Goal: Task Accomplishment & Management: Manage account settings

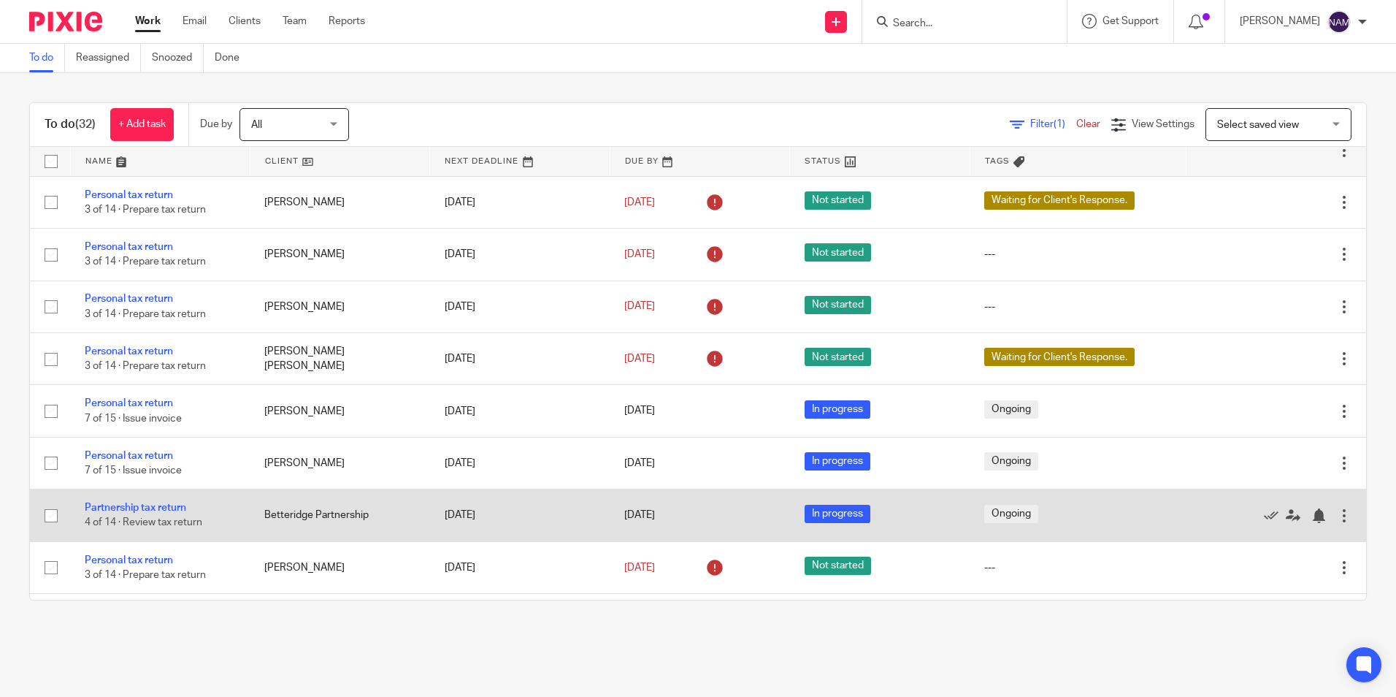
scroll to position [989, 0]
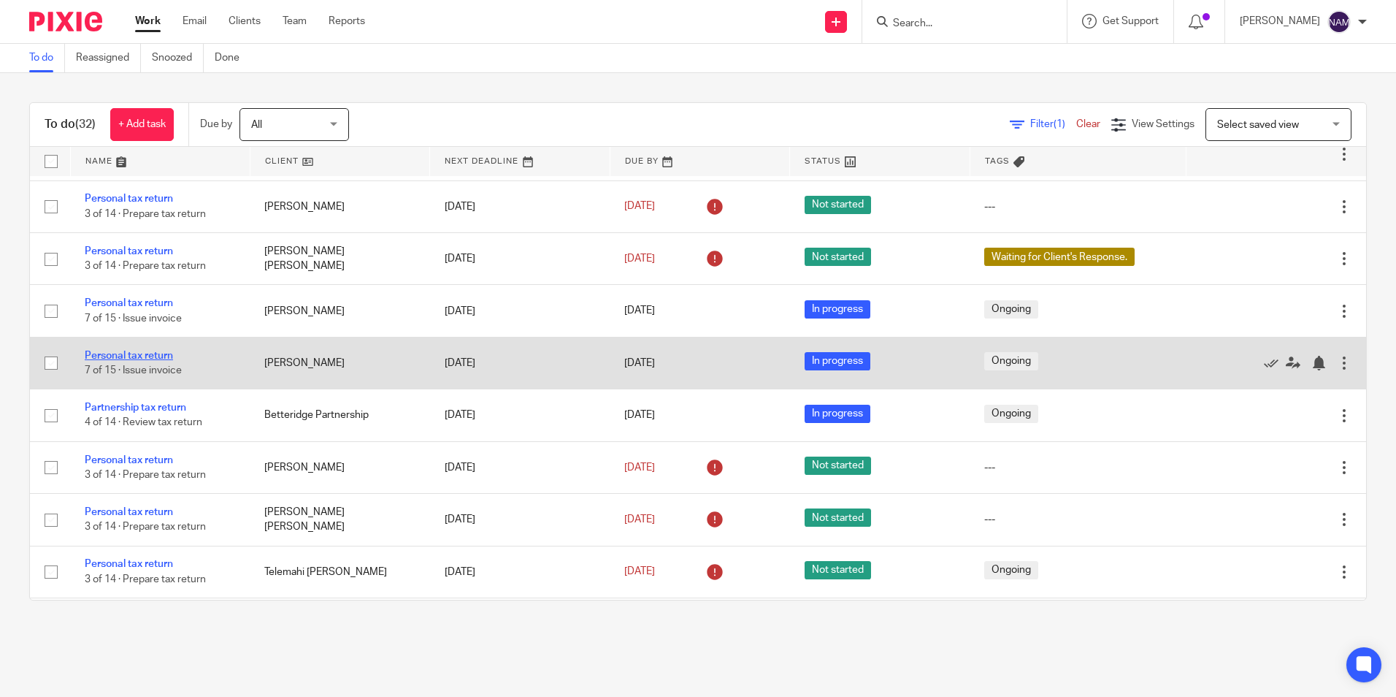
click at [160, 355] on link "Personal tax return" at bounding box center [129, 355] width 88 height 10
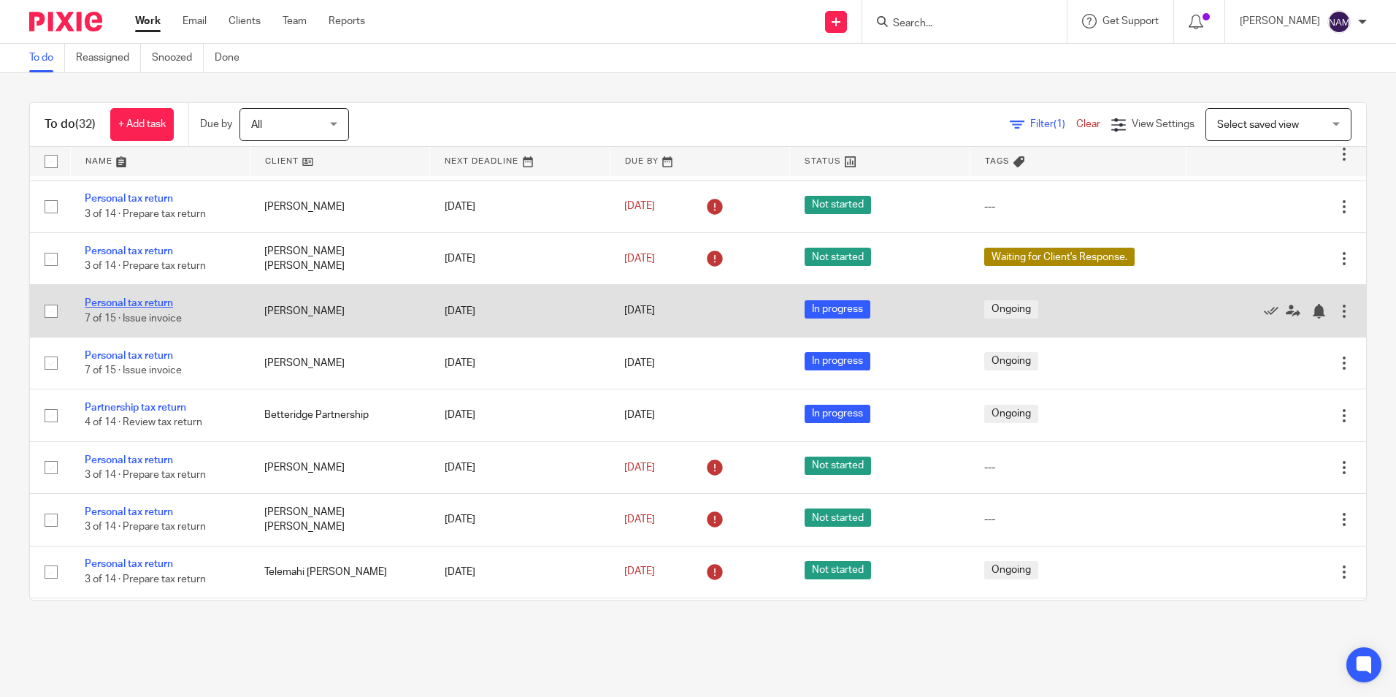
click at [141, 301] on link "Personal tax return" at bounding box center [129, 303] width 88 height 10
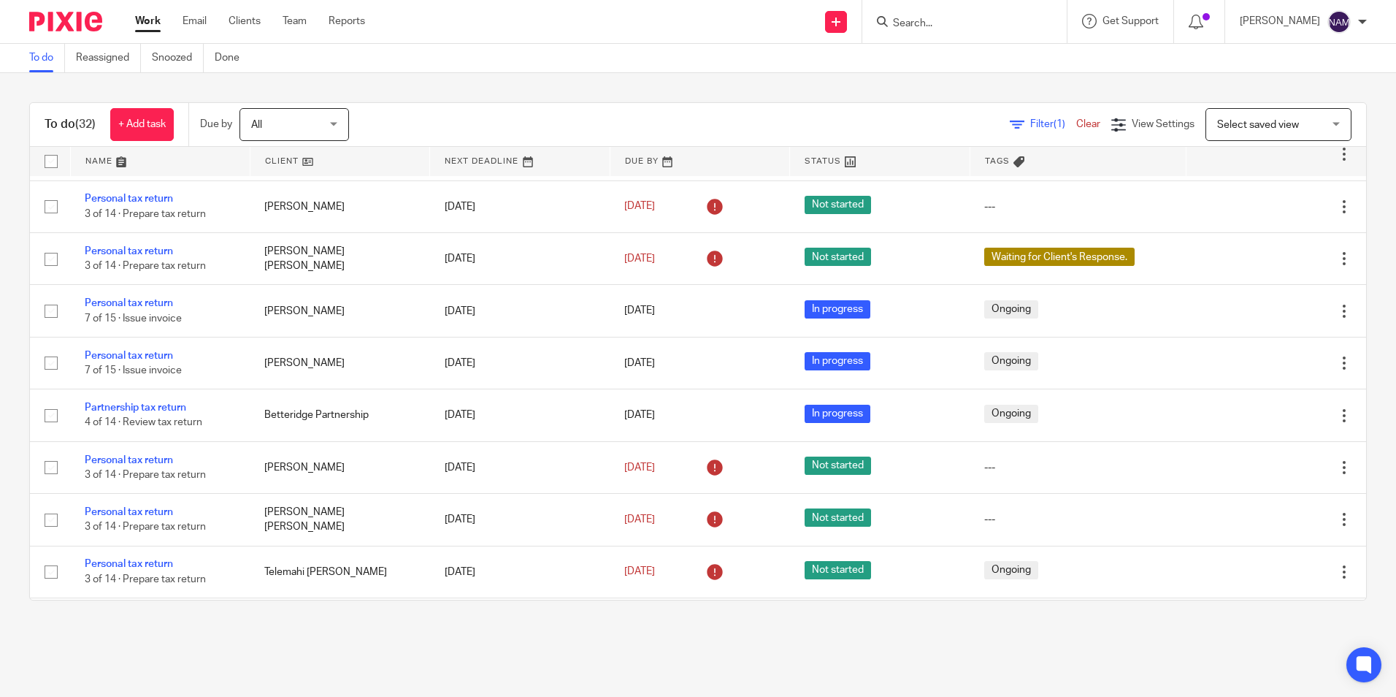
click at [93, 22] on img at bounding box center [65, 22] width 73 height 20
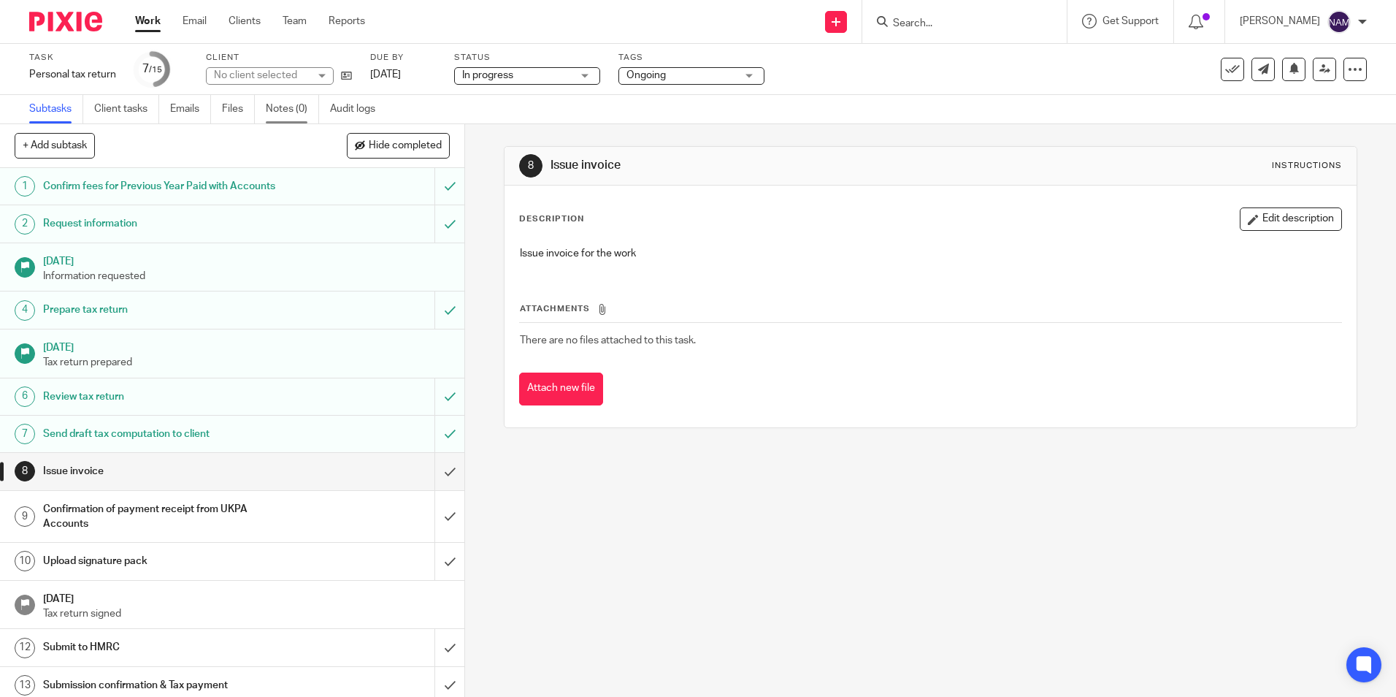
click at [291, 106] on link "Notes (0)" at bounding box center [292, 109] width 53 height 28
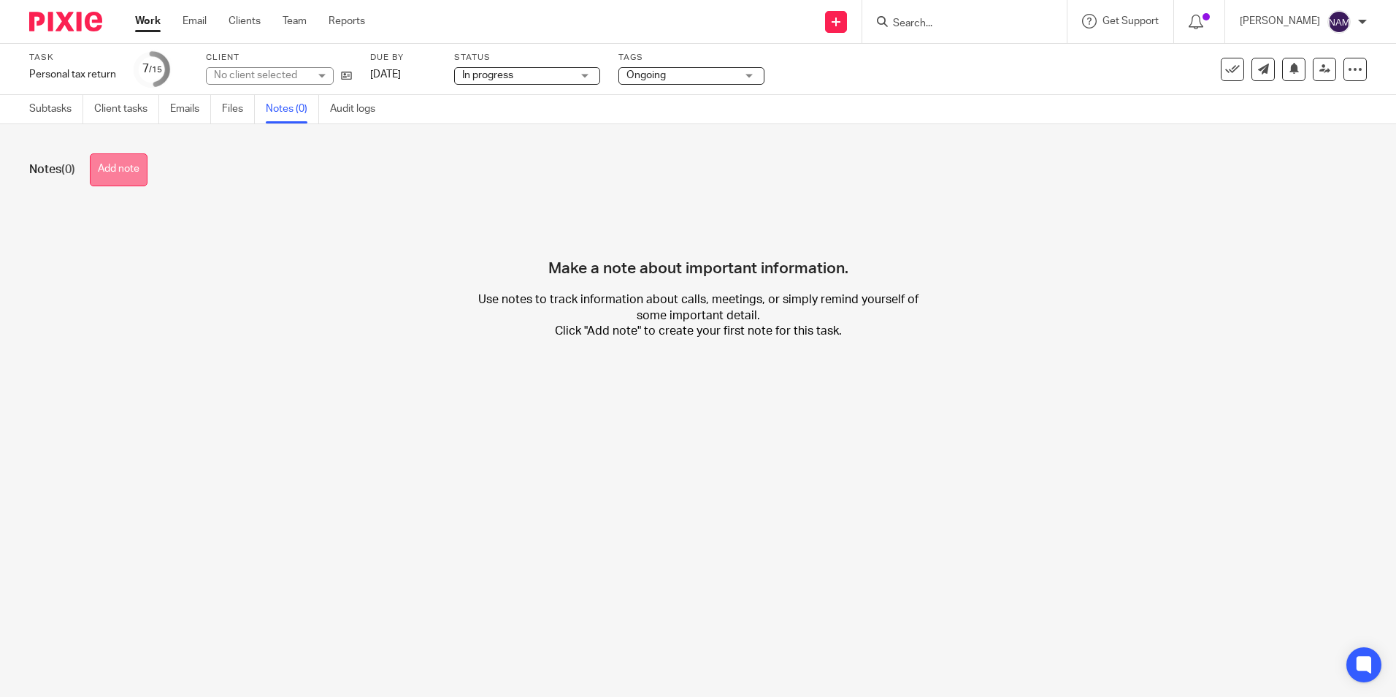
click at [116, 175] on button "Add note" at bounding box center [119, 169] width 58 height 33
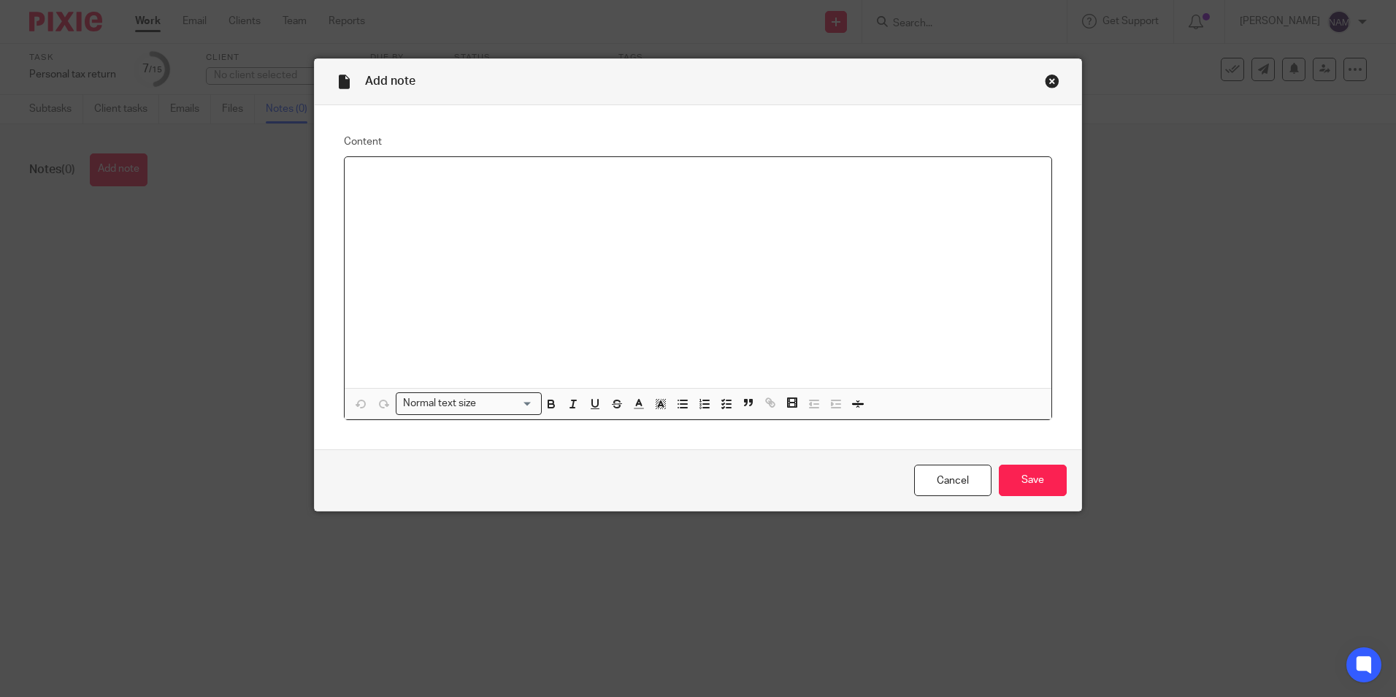
click at [532, 202] on div at bounding box center [698, 272] width 707 height 231
click at [433, 195] on div at bounding box center [698, 272] width 707 height 231
click at [475, 180] on div at bounding box center [698, 272] width 707 height 231
click at [485, 171] on p at bounding box center [697, 176] width 683 height 15
click at [363, 202] on div "£180 (No VAT)" at bounding box center [698, 272] width 707 height 231
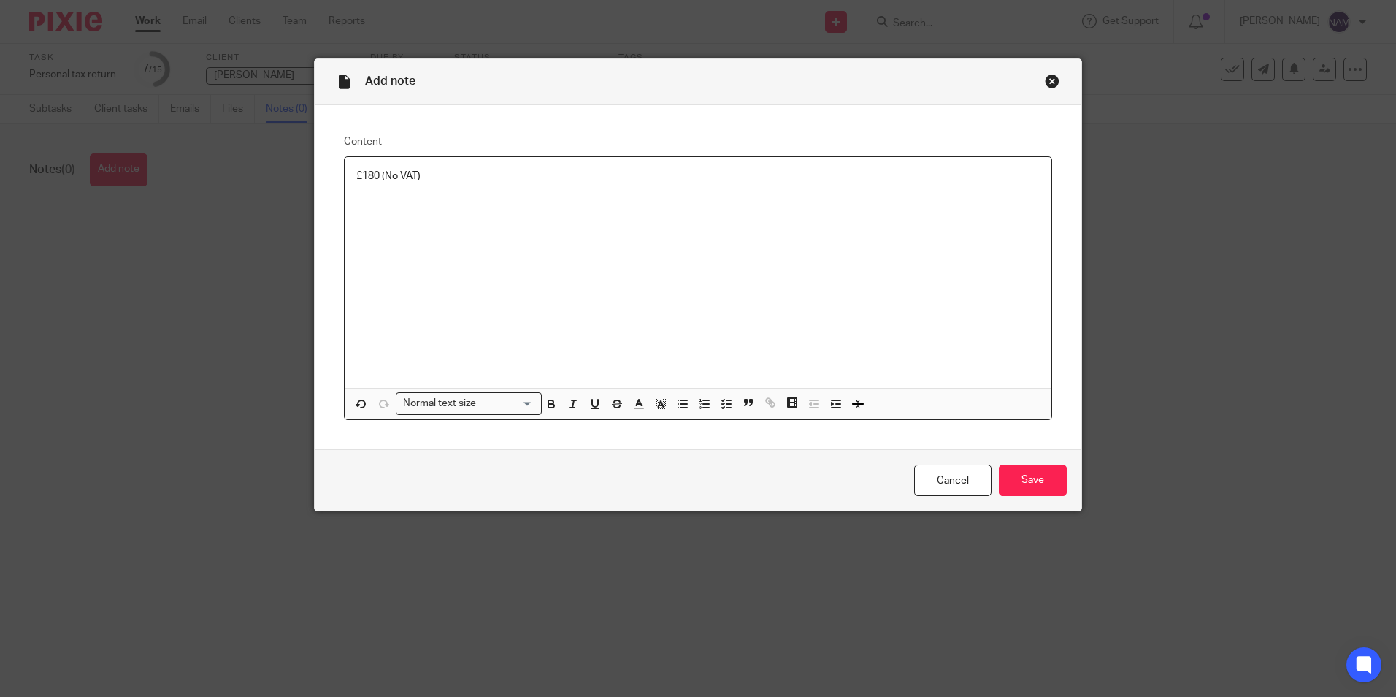
click at [416, 177] on p "£180 (No VAT)" at bounding box center [697, 176] width 683 height 15
click at [1057, 475] on input "Save" at bounding box center [1033, 479] width 68 height 31
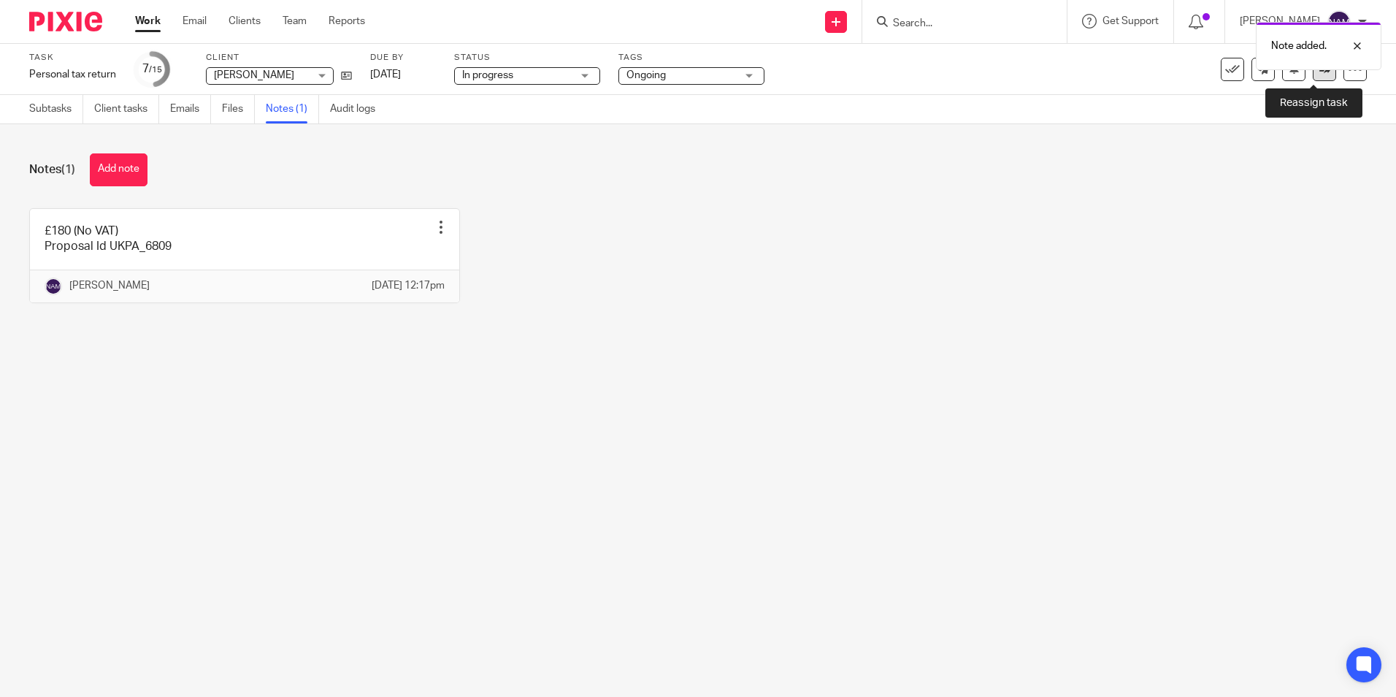
click at [1319, 73] on icon at bounding box center [1324, 69] width 11 height 11
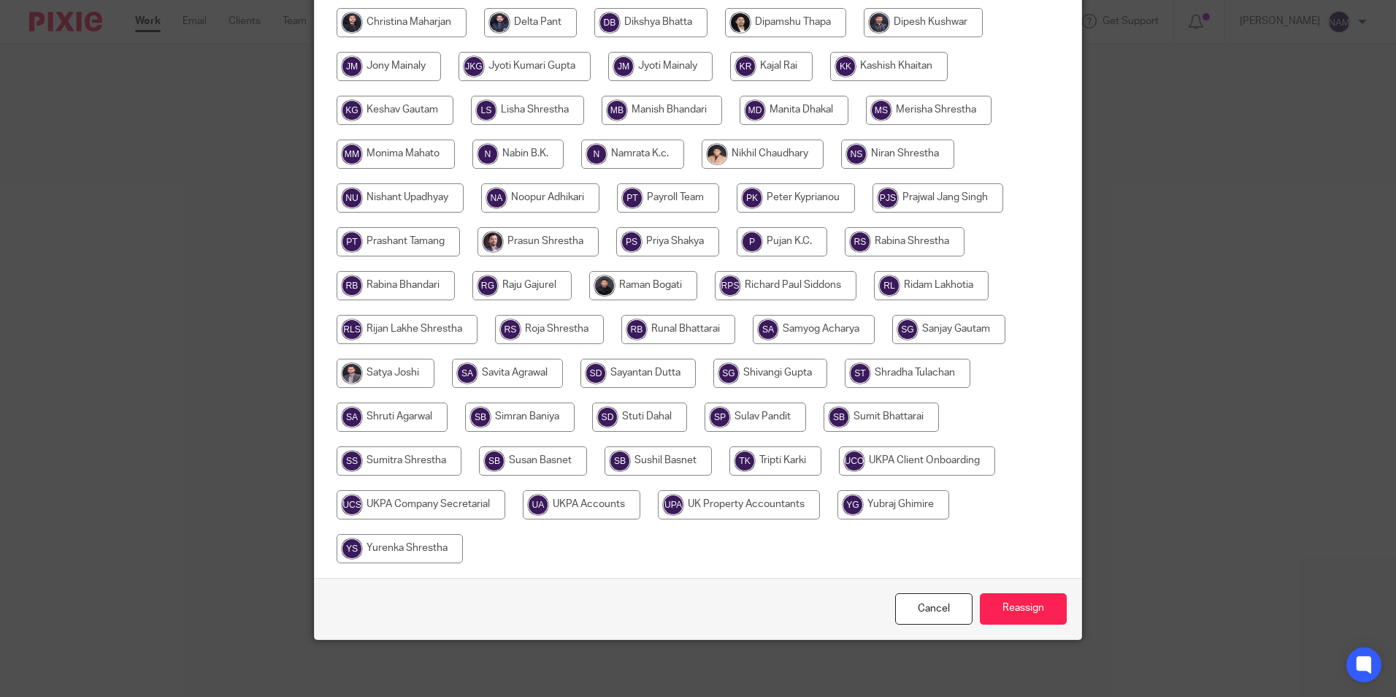
scroll to position [434, 0]
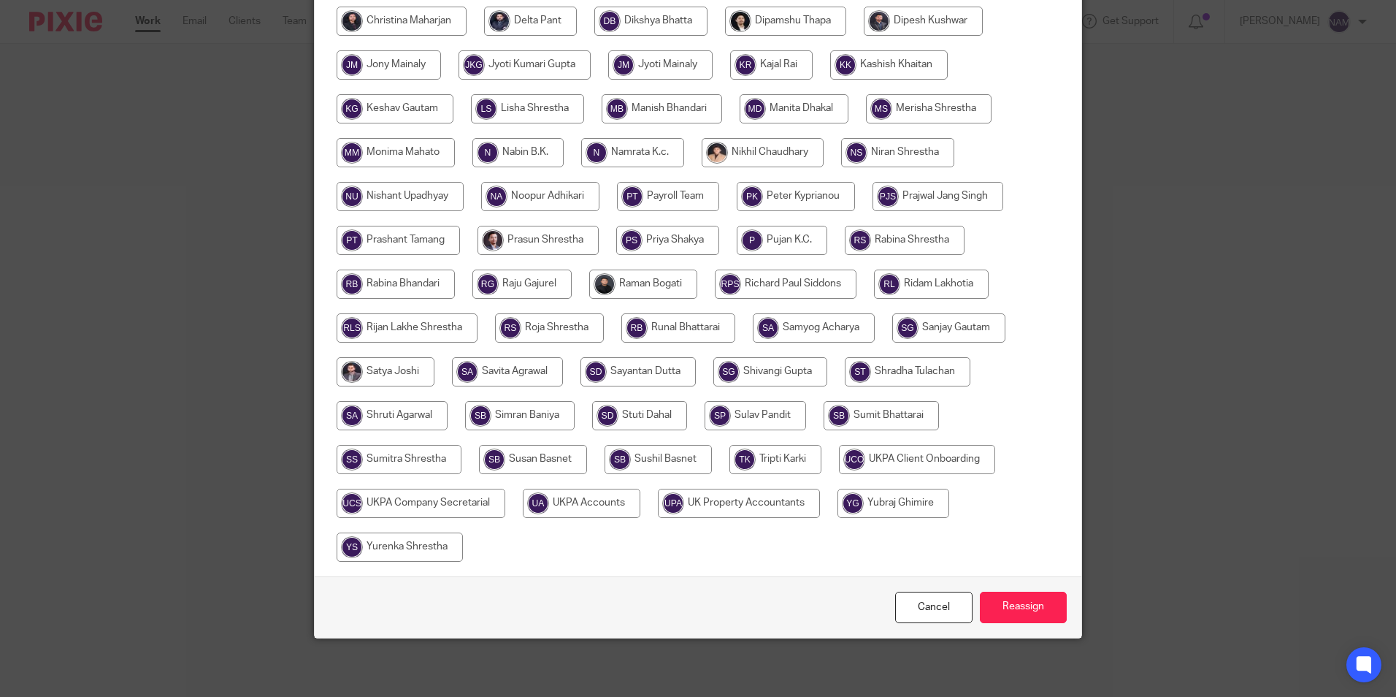
click at [589, 507] on input "radio" at bounding box center [582, 502] width 118 height 29
radio input "true"
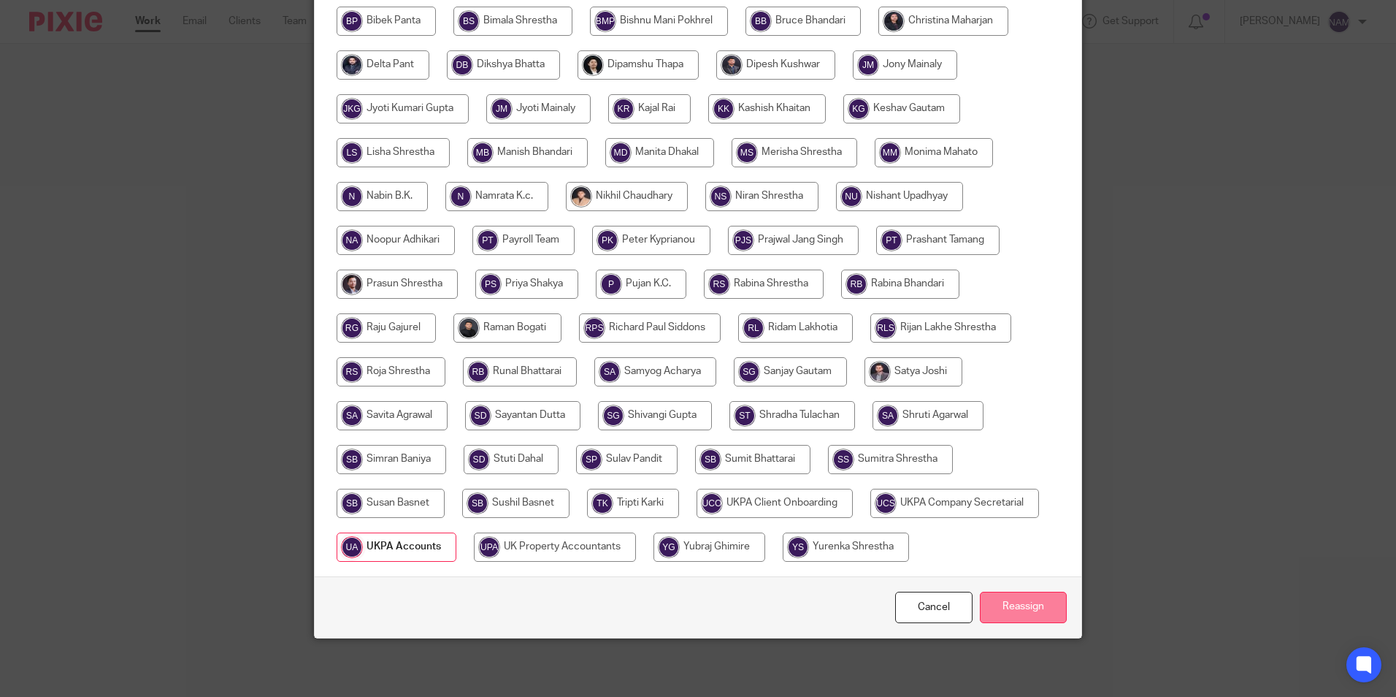
click at [1001, 605] on input "Reassign" at bounding box center [1023, 606] width 87 height 31
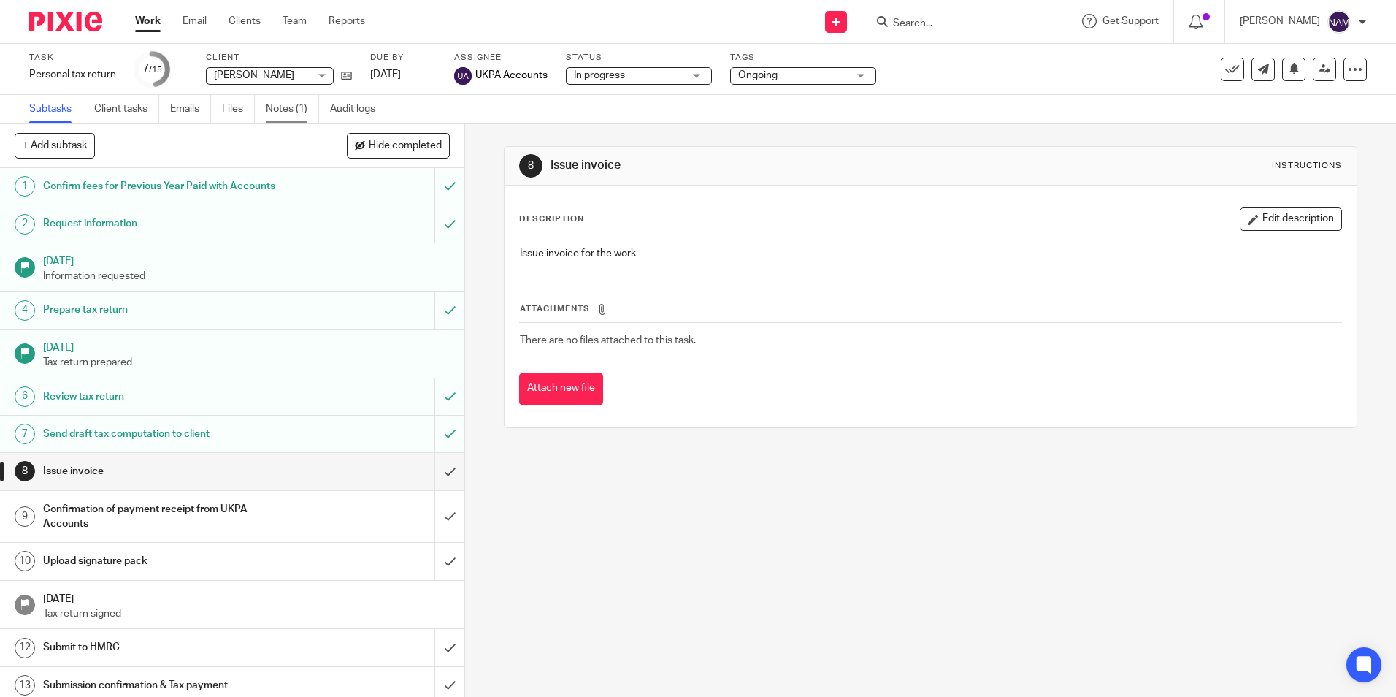
click at [277, 108] on link "Notes (1)" at bounding box center [292, 109] width 53 height 28
click at [301, 112] on link "Notes (0)" at bounding box center [292, 109] width 53 height 28
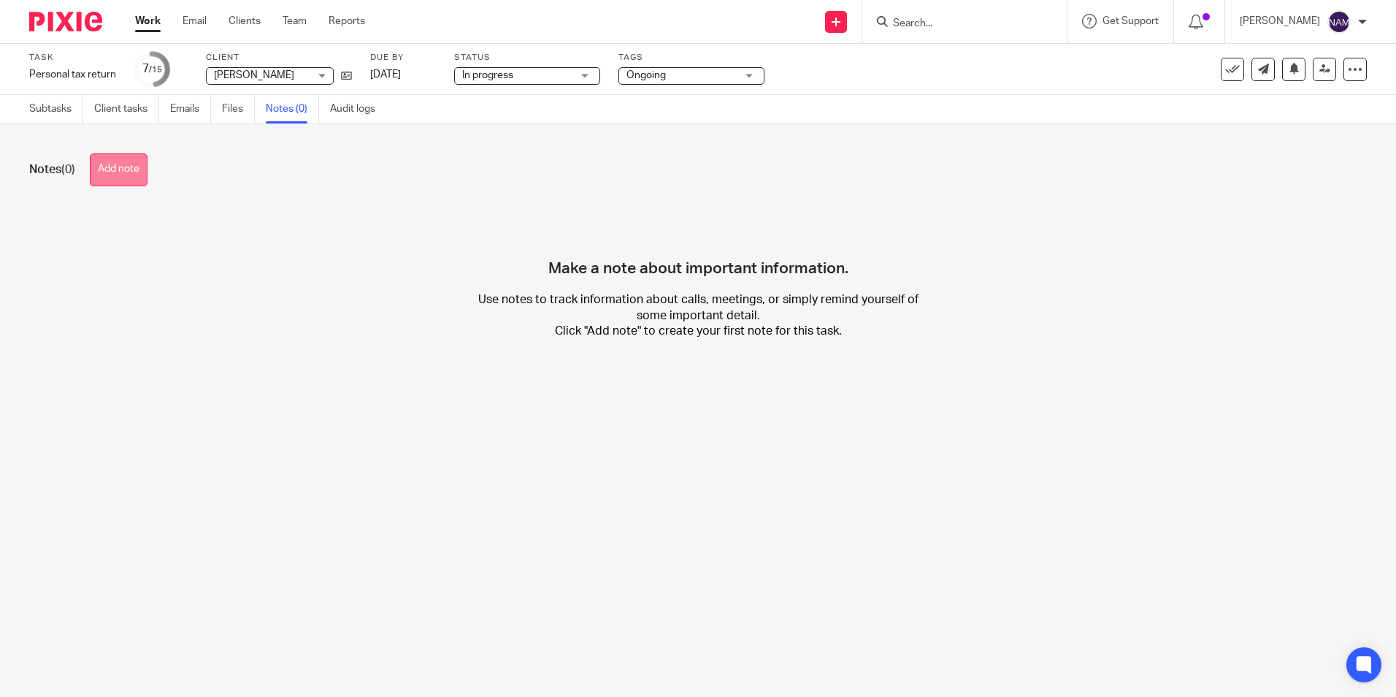
click at [125, 171] on button "Add note" at bounding box center [119, 169] width 58 height 33
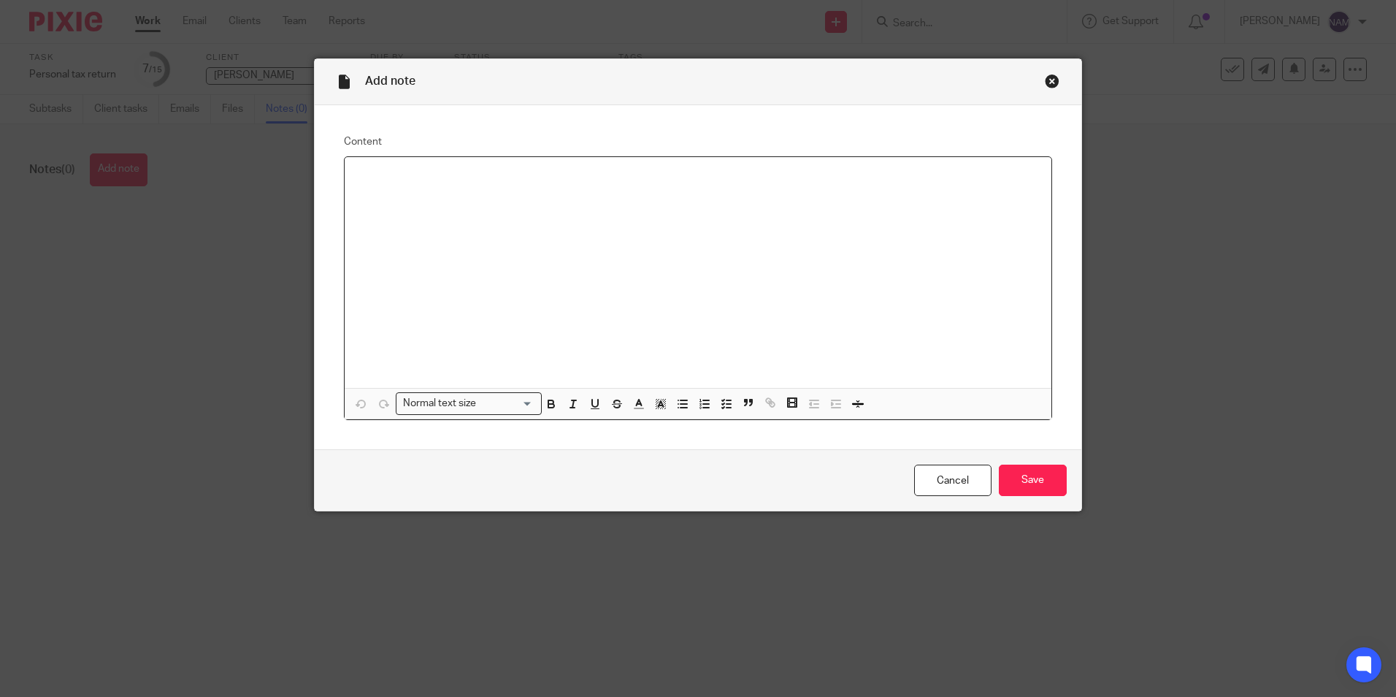
click at [445, 202] on div at bounding box center [698, 272] width 707 height 231
click at [380, 193] on p at bounding box center [697, 190] width 683 height 15
click at [1016, 477] on input "Save" at bounding box center [1033, 479] width 68 height 31
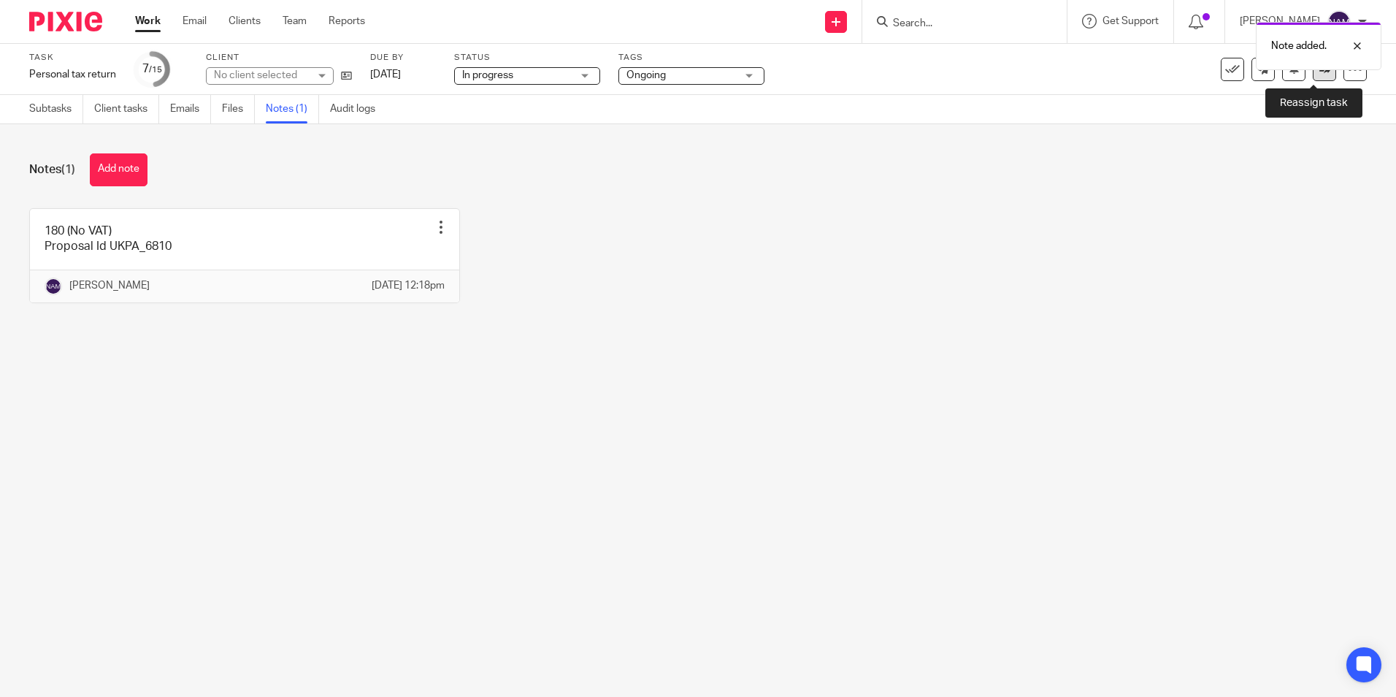
click at [1319, 74] on icon at bounding box center [1324, 69] width 11 height 11
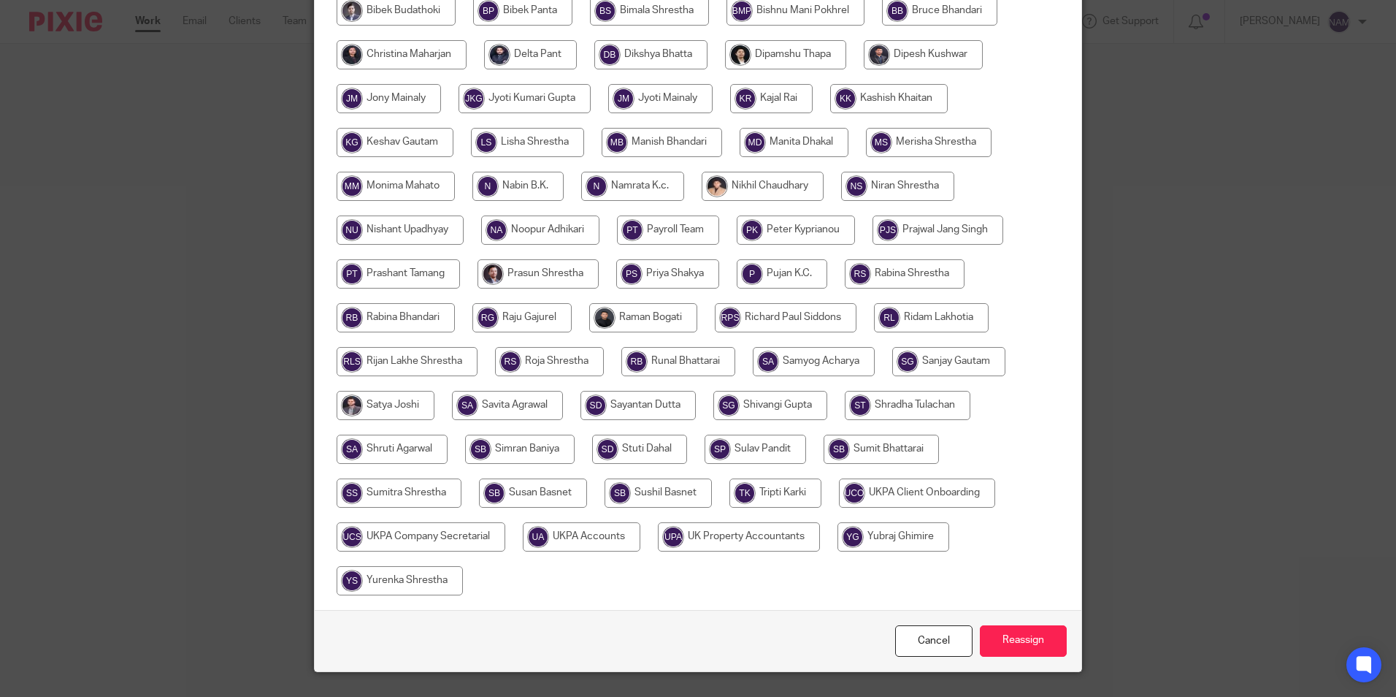
scroll to position [434, 0]
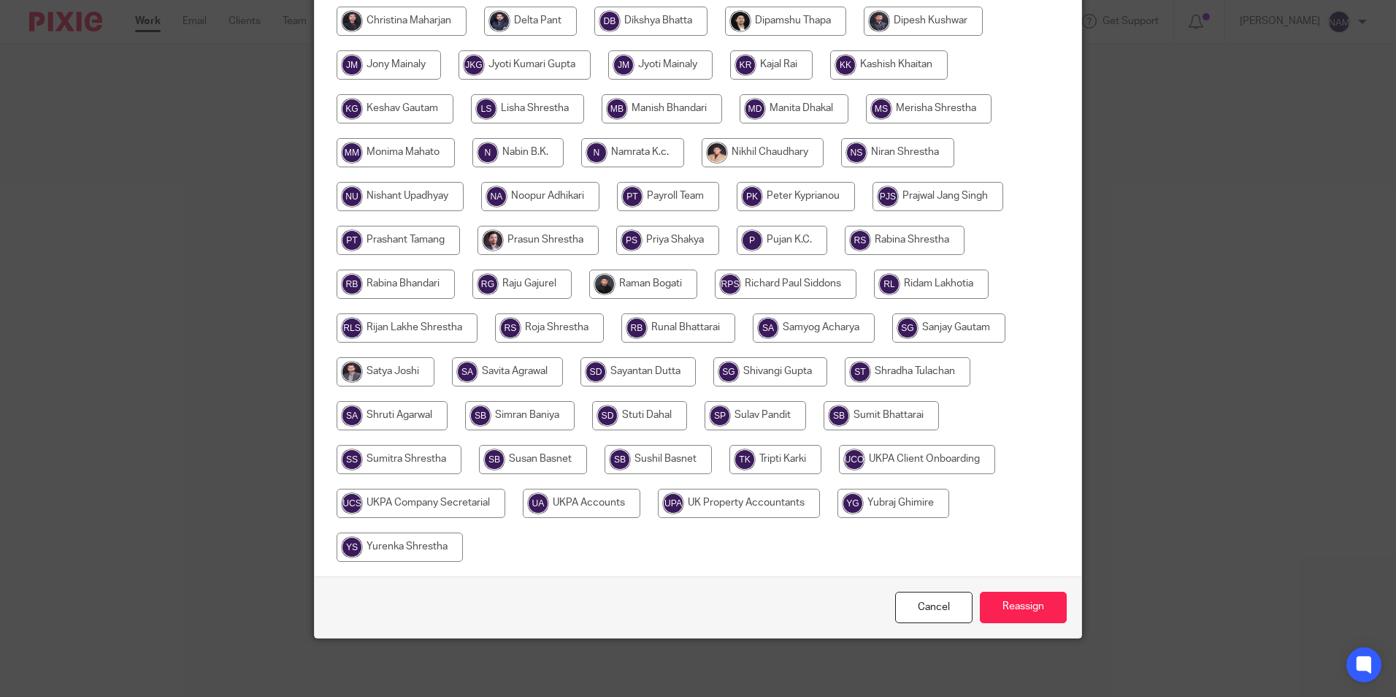
click at [567, 502] on input "radio" at bounding box center [582, 502] width 118 height 29
radio input "true"
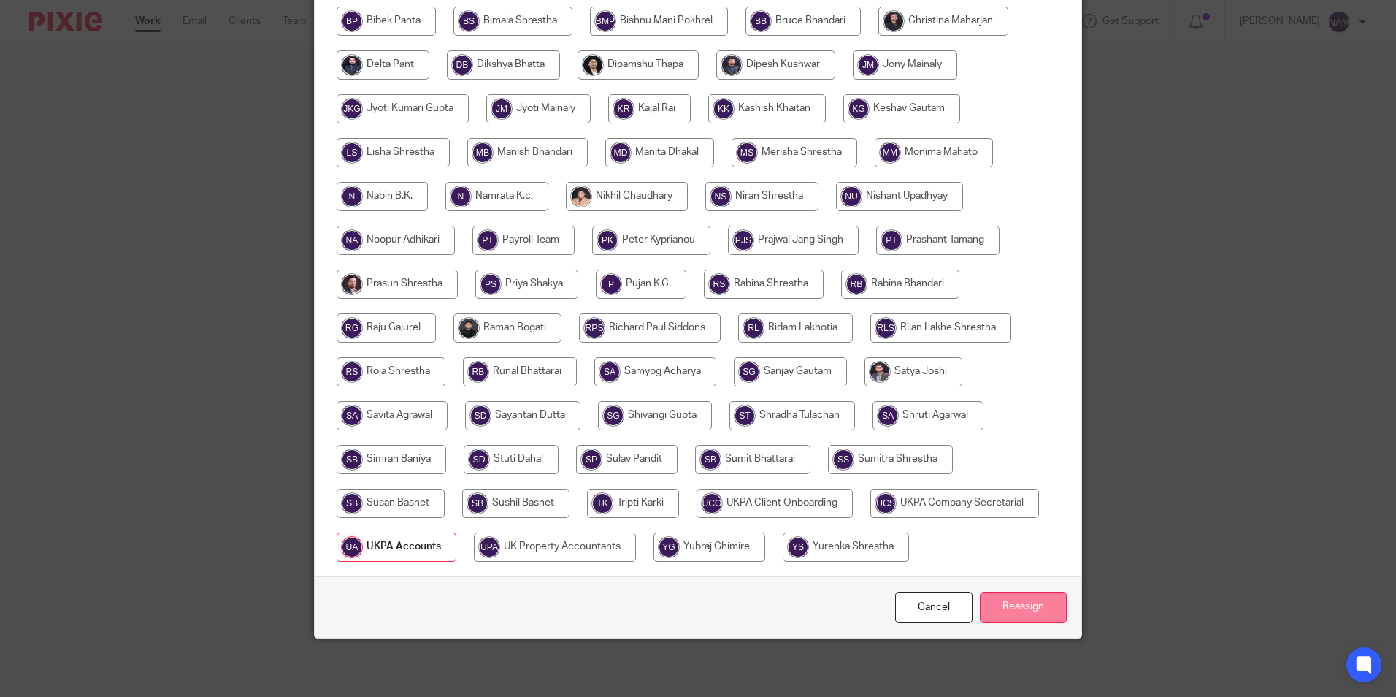
click at [1026, 615] on input "Reassign" at bounding box center [1023, 606] width 87 height 31
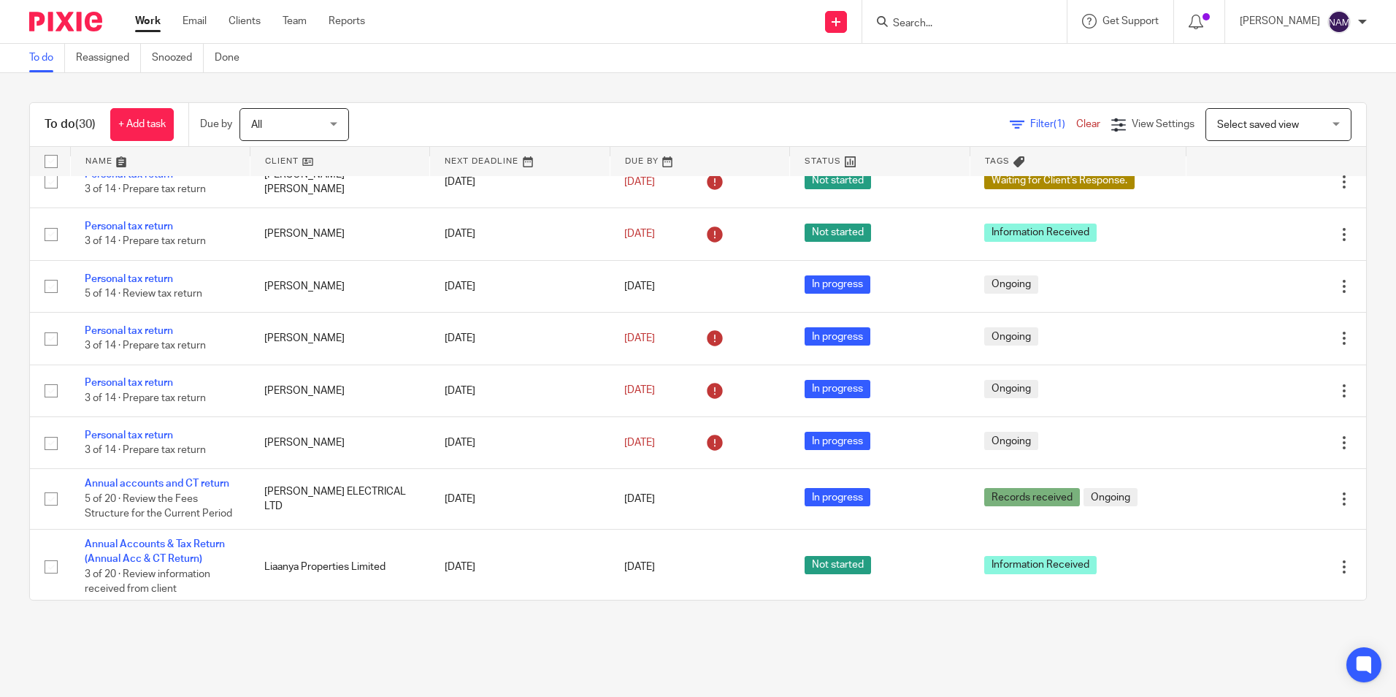
scroll to position [1250, 0]
